Goal: Information Seeking & Learning: Learn about a topic

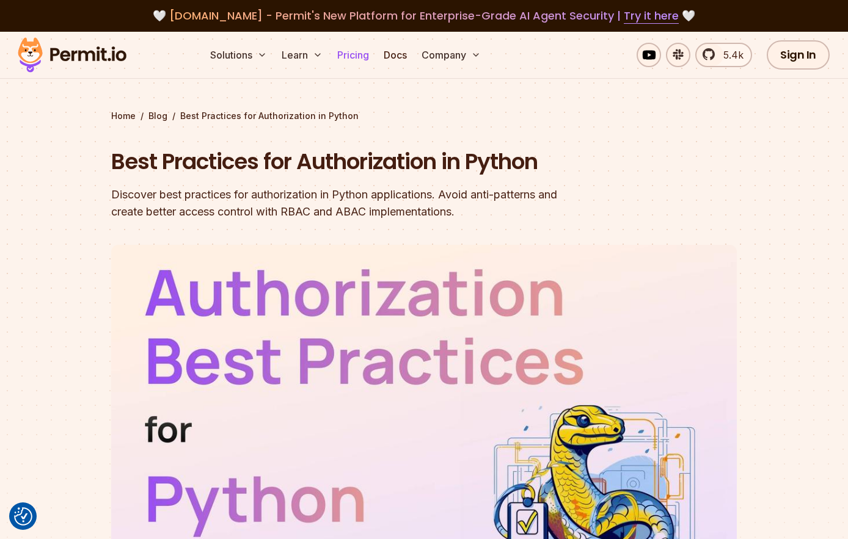
click at [347, 65] on link "Pricing" at bounding box center [353, 55] width 42 height 24
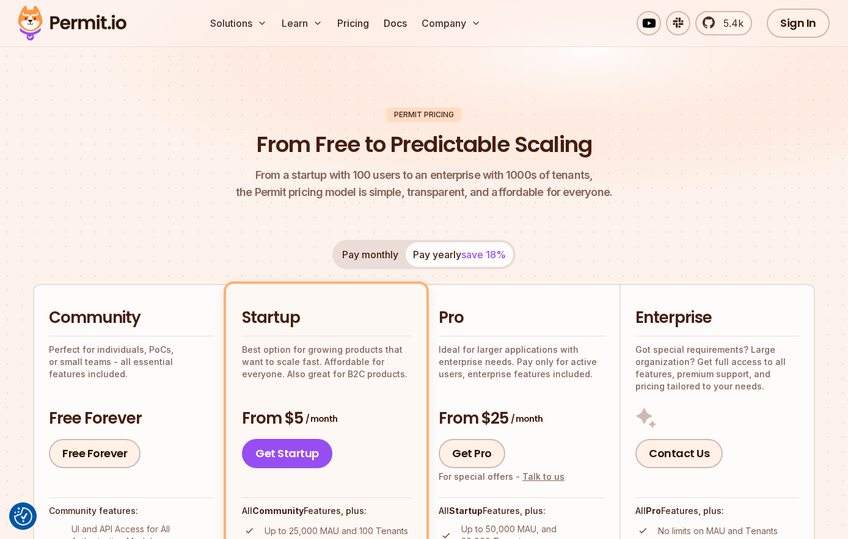
scroll to position [45, 0]
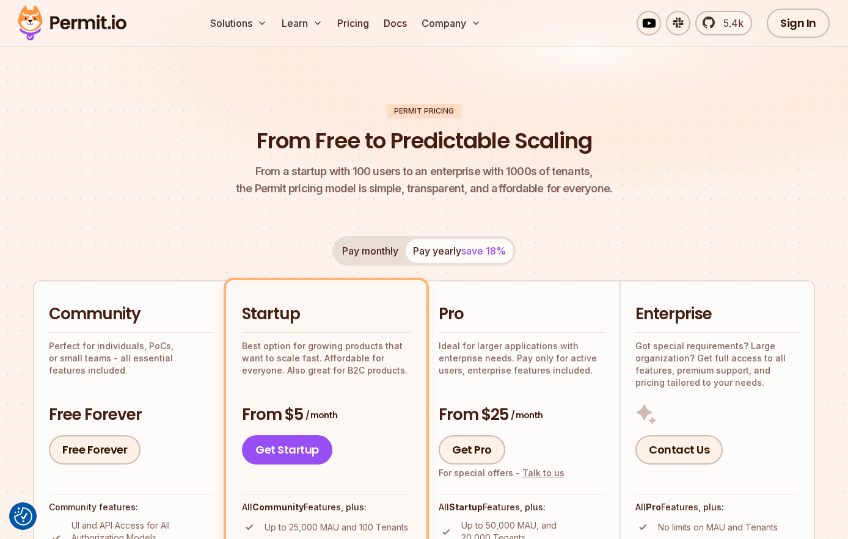
click at [151, 353] on p "Perfect for individuals, PoCs, or small teams - all essential features included." at bounding box center [131, 358] width 165 height 37
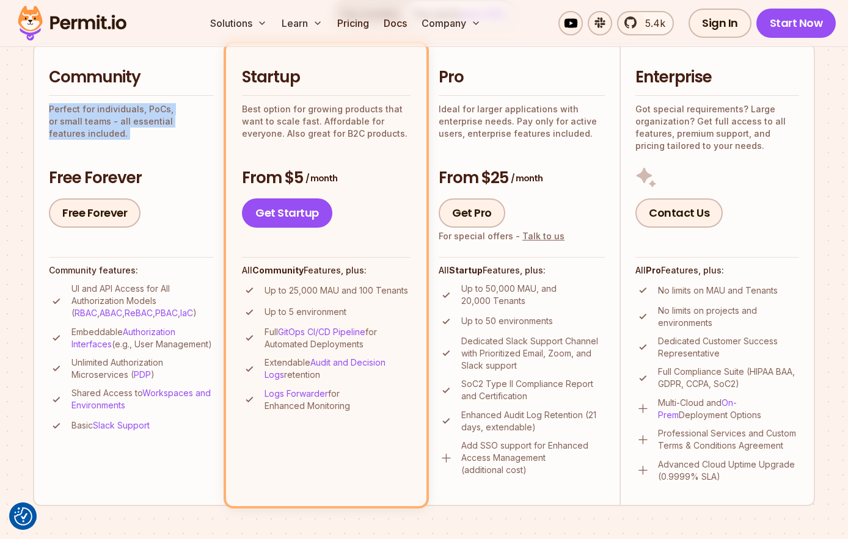
scroll to position [279, 0]
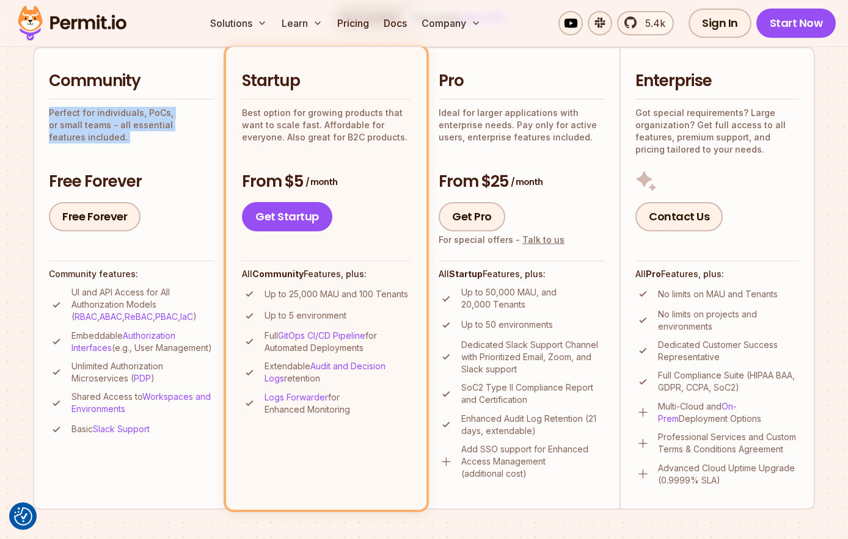
click at [144, 121] on p "Perfect for individuals, PoCs, or small teams - all essential features included." at bounding box center [131, 125] width 165 height 37
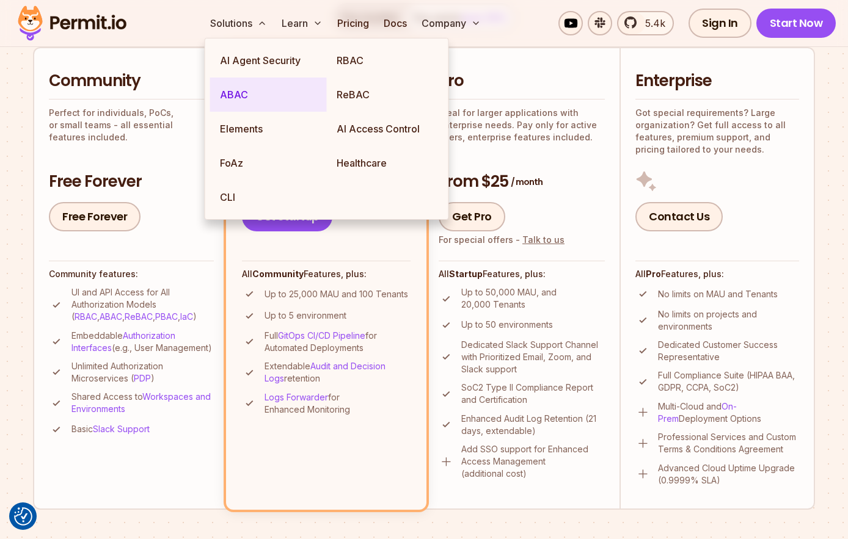
click at [237, 92] on link "ABAC" at bounding box center [268, 95] width 117 height 34
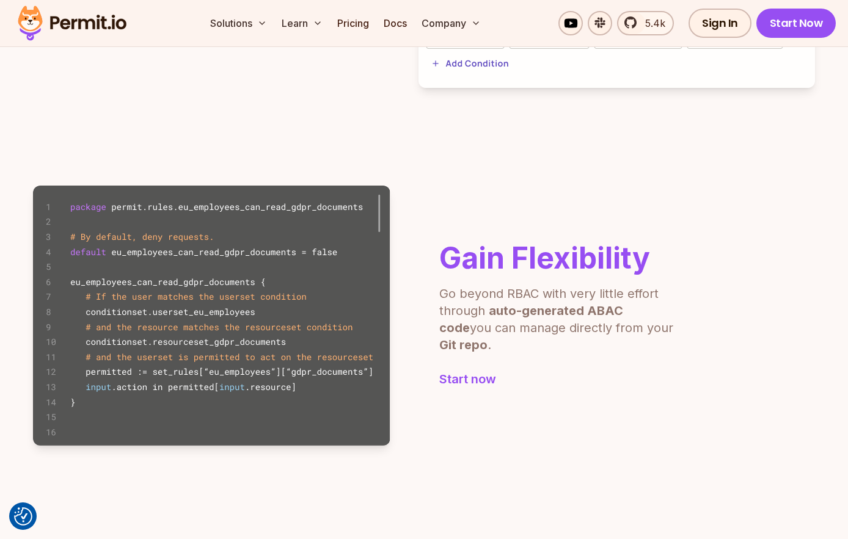
scroll to position [693, 0]
